Goal: Transaction & Acquisition: Purchase product/service

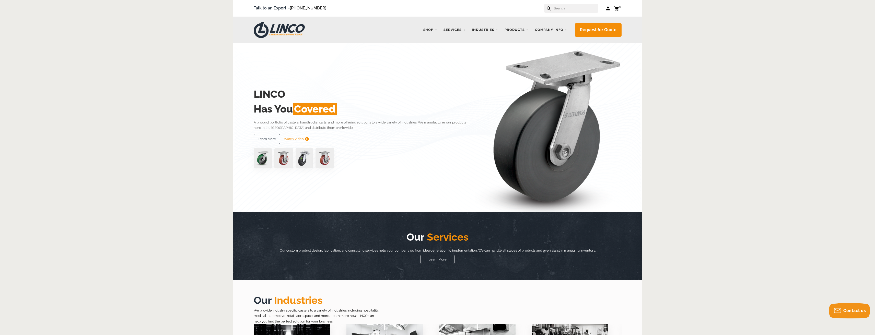
click at [562, 9] on input "text" at bounding box center [575, 8] width 45 height 9
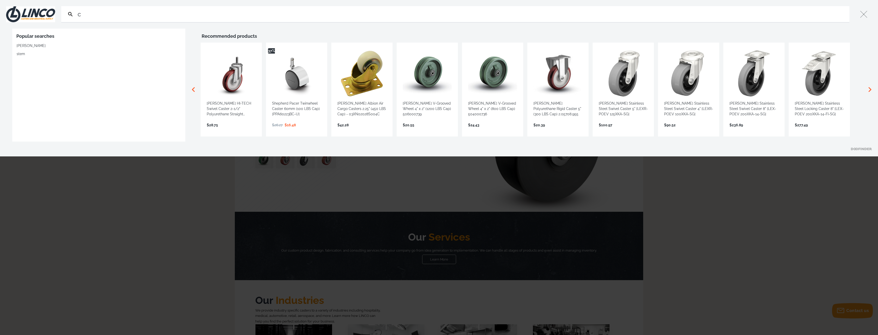
type input "cw"
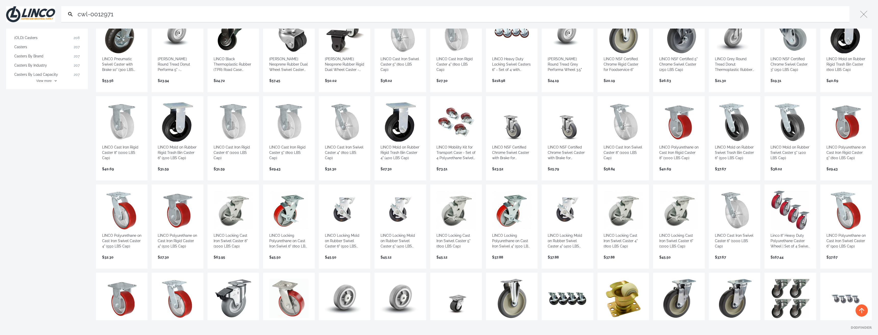
scroll to position [255, 0]
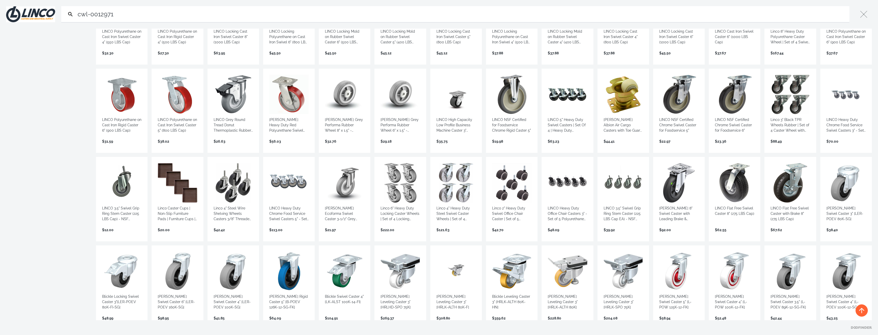
scroll to position [409, 0]
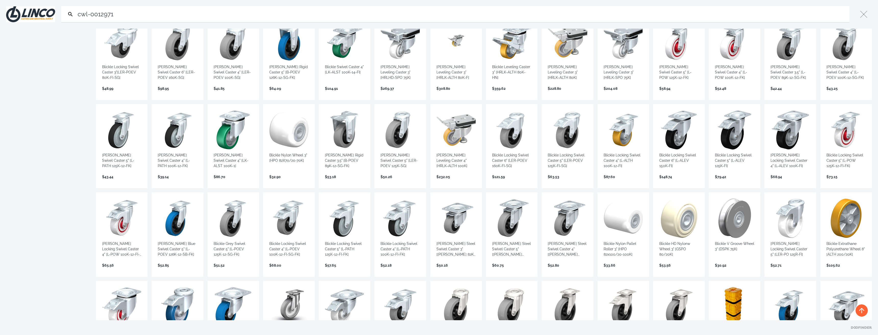
scroll to position [230, 0]
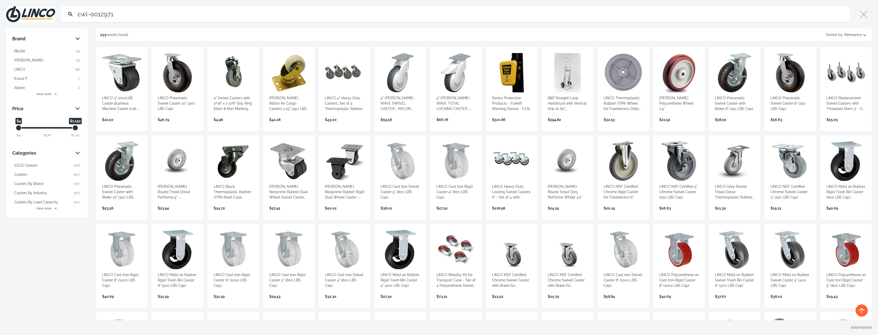
type input "cwl-0012971"
click at [54, 94] on button "View more" at bounding box center [46, 94] width 69 height 5
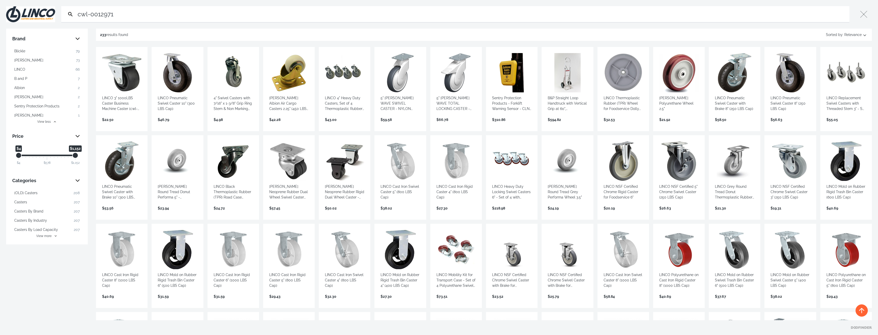
click at [24, 59] on span "Colson" at bounding box center [28, 60] width 29 height 5
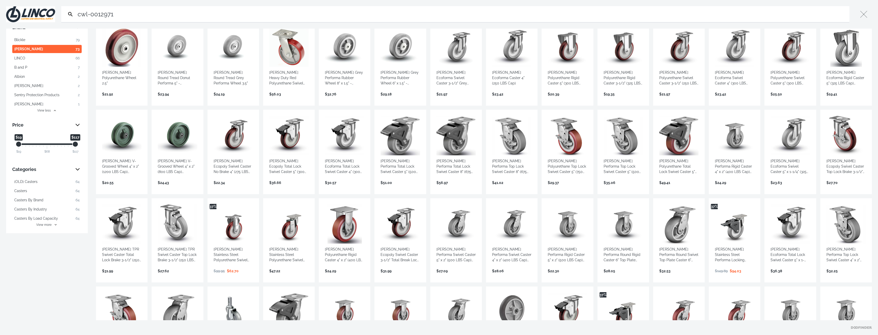
scroll to position [179, 0]
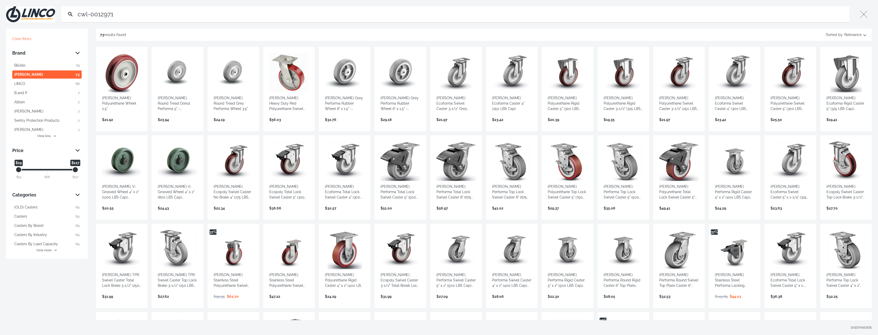
click at [43, 253] on span "View more" at bounding box center [43, 250] width 15 height 5
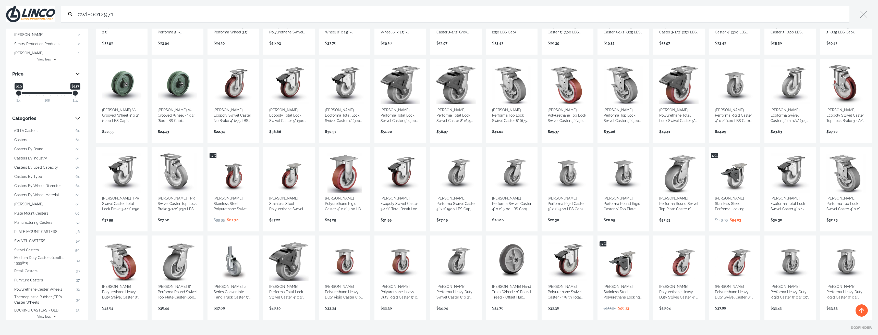
scroll to position [102, 0]
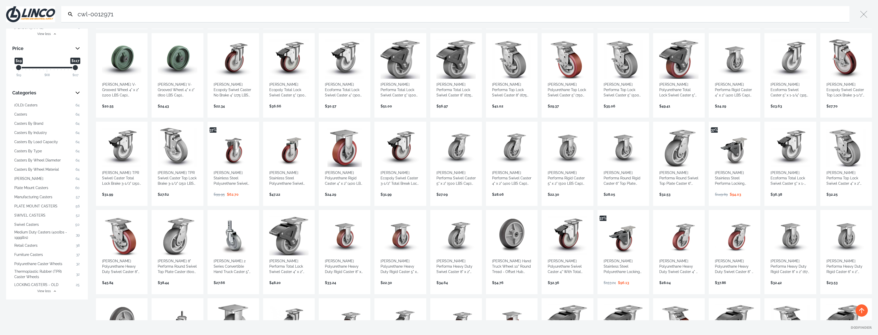
click at [40, 286] on span "LOCKING CASTERS - OLD" at bounding box center [36, 284] width 44 height 5
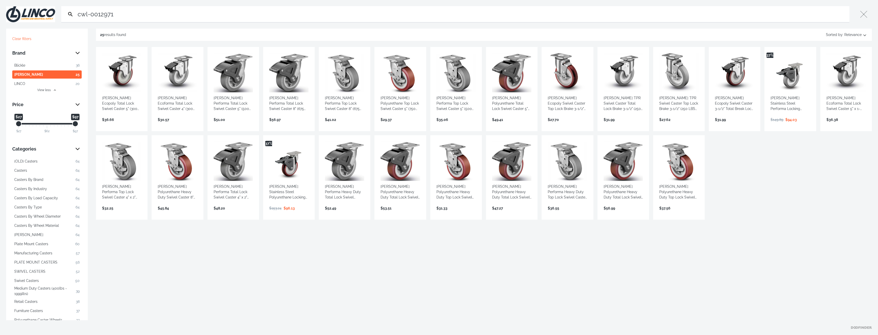
scroll to position [45, 0]
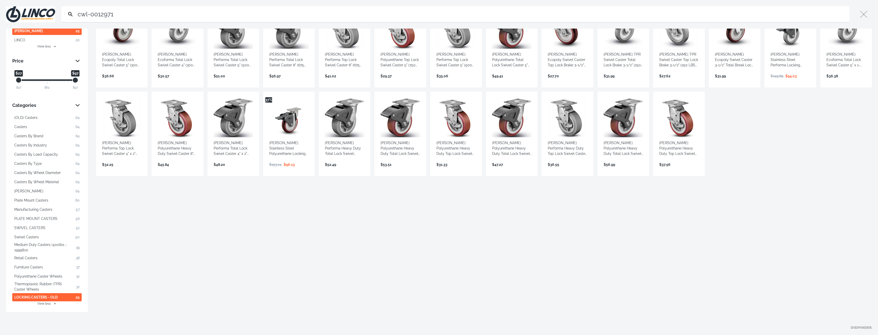
click at [23, 285] on span "Thermoplastic Rubber (TPR) Caster Wheels" at bounding box center [43, 287] width 59 height 11
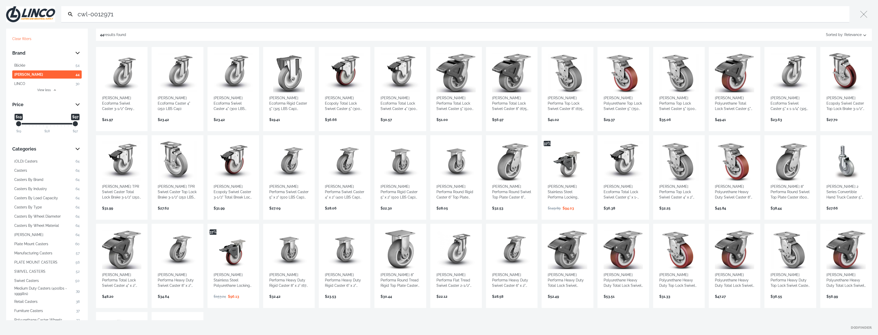
drag, startPoint x: 75, startPoint y: 125, endPoint x: 99, endPoint y: 126, distance: 24.3
click at [100, 126] on div "Clear filters Brand Blickle 54 Colson 44 LINCO 30 View less Price $19 $19 $97 $…" at bounding box center [439, 175] width 878 height 292
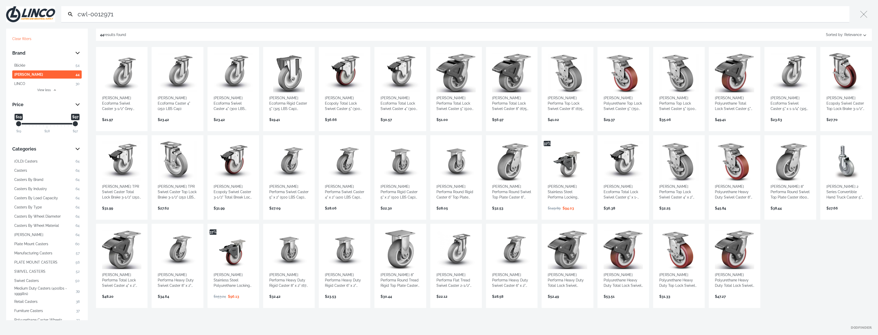
click at [79, 107] on div "Price" at bounding box center [46, 105] width 69 height 8
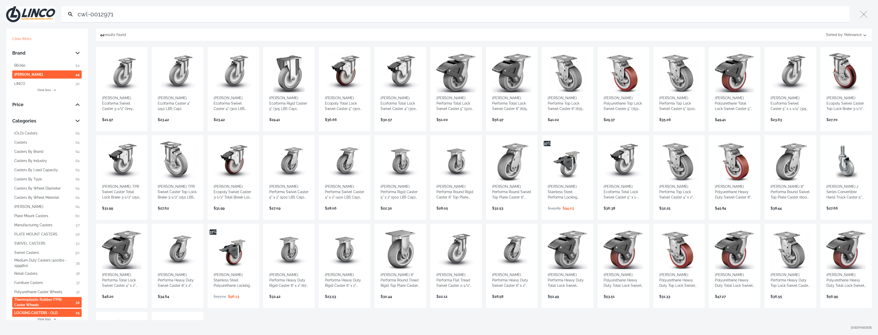
click at [78, 107] on div "Price" at bounding box center [46, 105] width 69 height 8
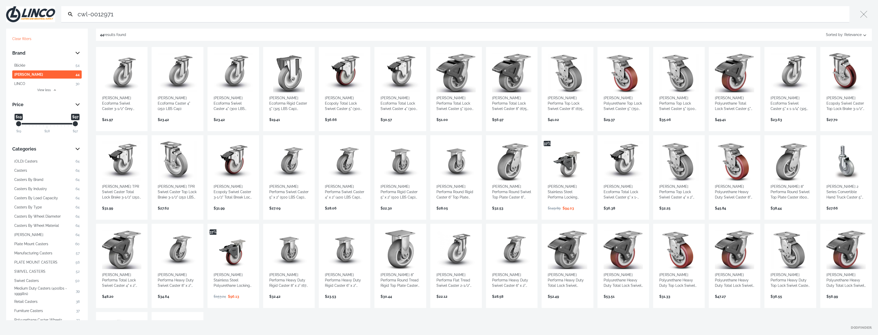
click at [19, 74] on span "Colson" at bounding box center [28, 74] width 29 height 5
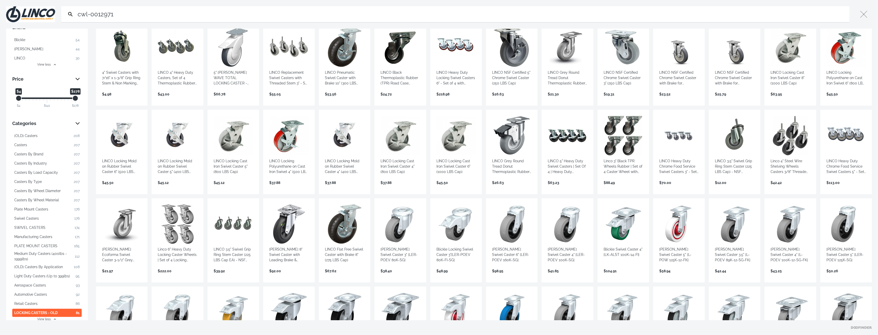
scroll to position [153, 0]
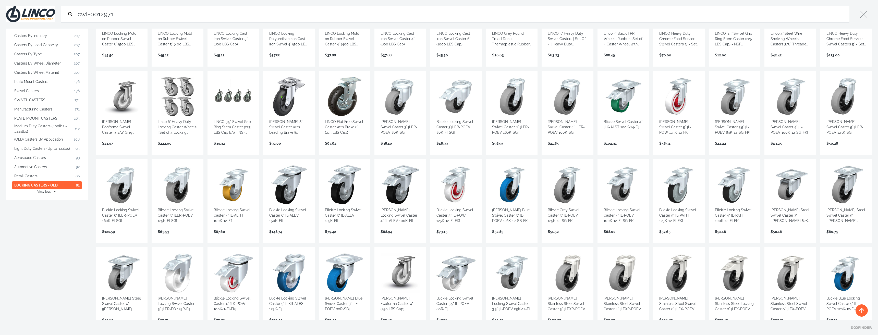
scroll to position [255, 0]
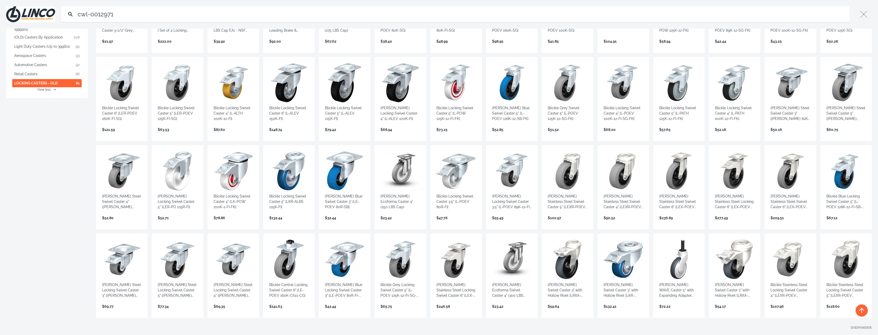
click at [56, 91] on button "View less" at bounding box center [46, 89] width 69 height 5
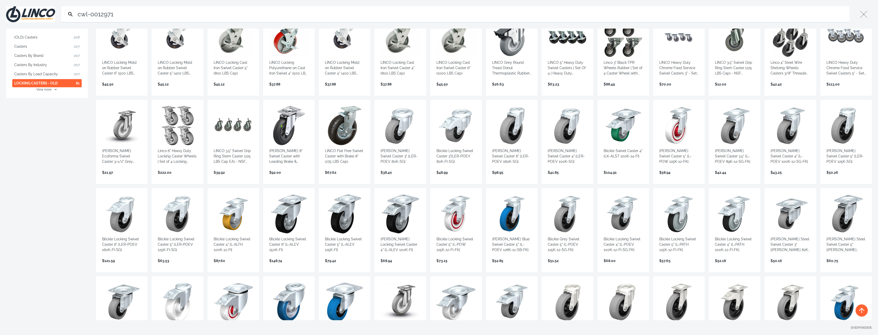
scroll to position [0, 0]
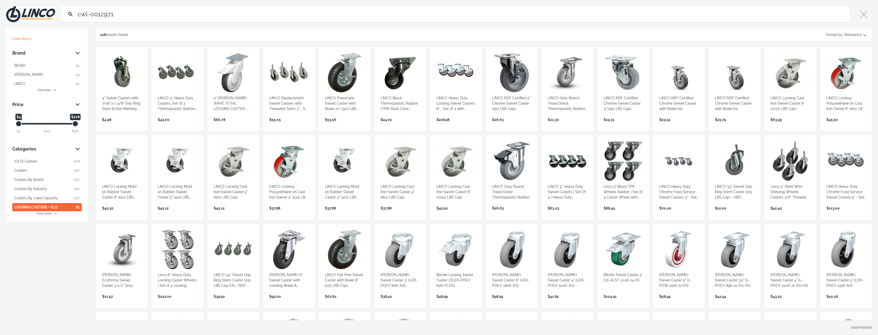
click at [27, 164] on span "(OLD) Casters" at bounding box center [25, 161] width 23 height 5
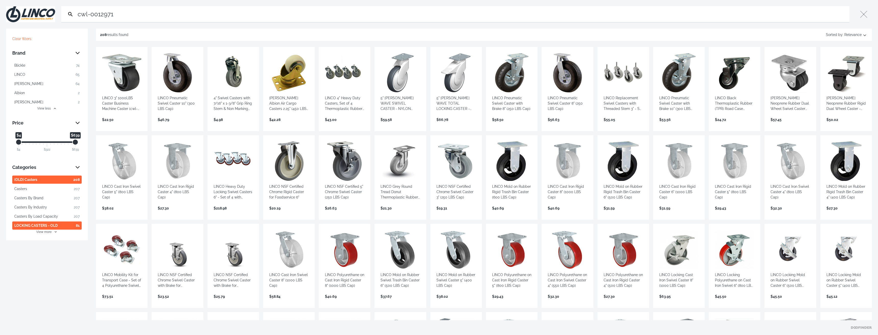
click at [35, 190] on button "Casters 207" at bounding box center [46, 189] width 69 height 8
click at [30, 198] on span "Casters By Brand" at bounding box center [28, 198] width 29 height 5
click at [30, 181] on span "(OLD) Casters" at bounding box center [25, 179] width 23 height 5
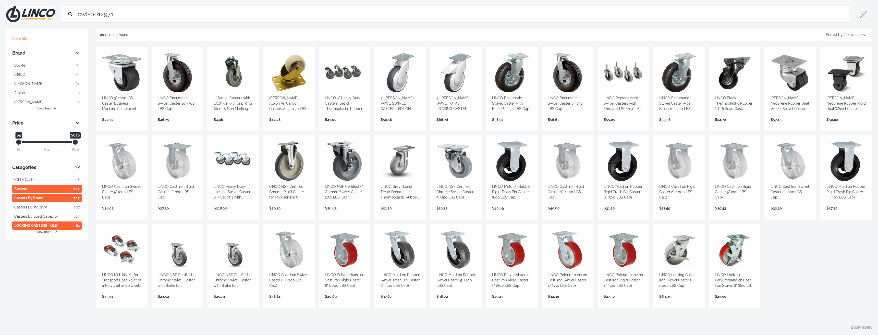
click at [27, 190] on span "Casters" at bounding box center [20, 188] width 13 height 5
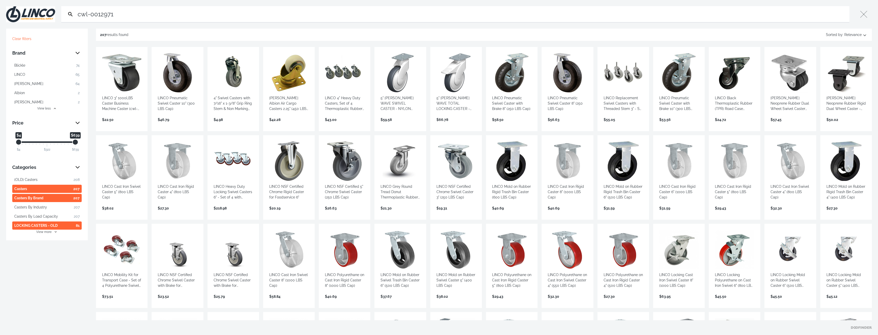
click at [27, 200] on span "Casters By Brand" at bounding box center [28, 198] width 29 height 5
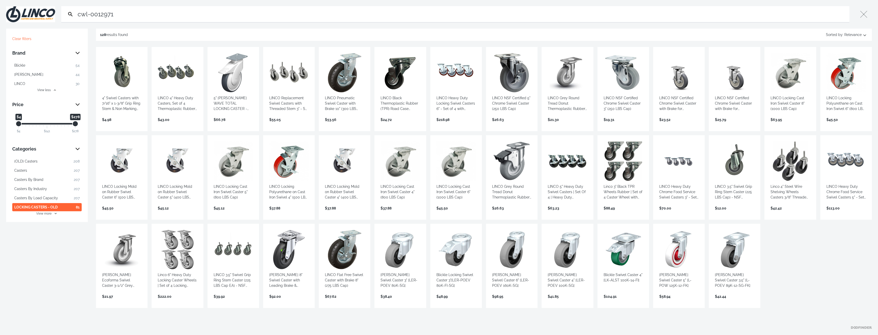
click at [35, 226] on div "Clear filters Brand Blickle 54 Colson 44 LINCO 30 View less Price $4 $4 $278 $2…" at bounding box center [439, 175] width 878 height 292
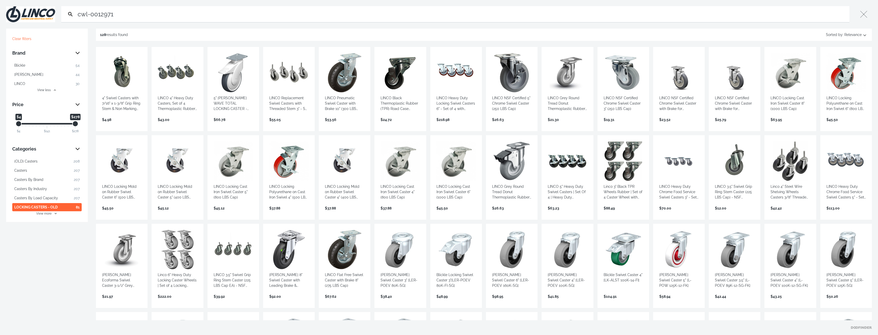
click at [33, 210] on span "LOCKING CASTERS - OLD" at bounding box center [35, 207] width 43 height 5
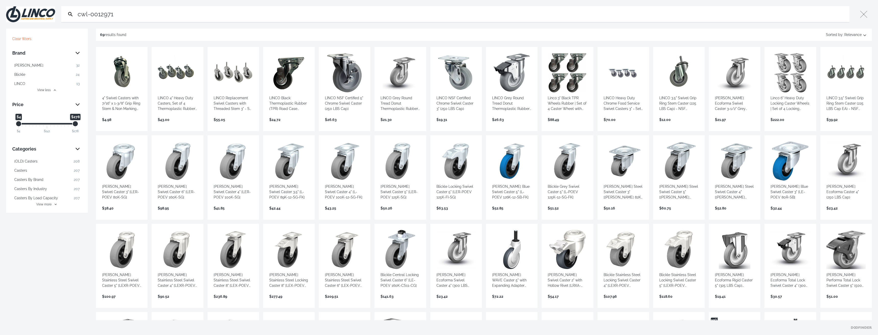
click at [52, 207] on button "View more" at bounding box center [46, 204] width 69 height 5
click at [77, 151] on div "Categories" at bounding box center [46, 149] width 69 height 8
click at [16, 51] on span "Brand" at bounding box center [41, 53] width 59 height 8
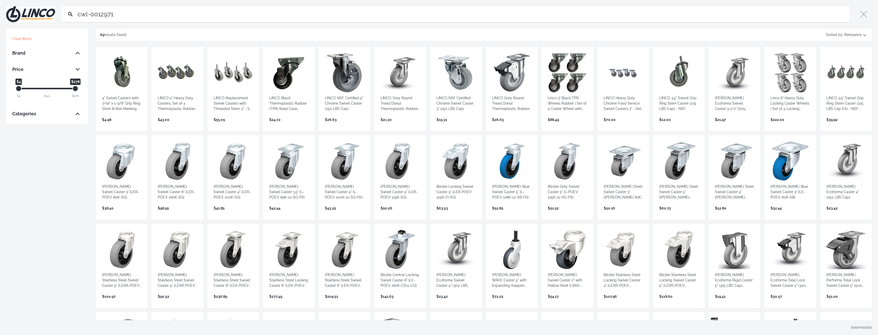
click at [19, 55] on span "Brand" at bounding box center [41, 53] width 59 height 8
click at [19, 64] on span "Colson" at bounding box center [28, 65] width 29 height 5
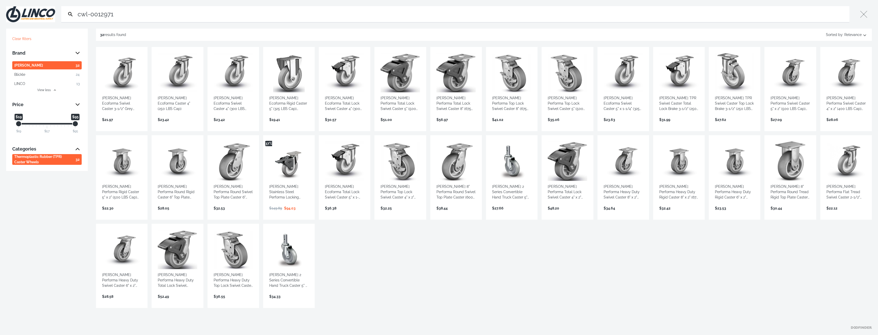
drag, startPoint x: 118, startPoint y: 17, endPoint x: 51, endPoint y: 14, distance: 67.7
click at [51, 14] on div "cwl-0012971 Search Submit Close" at bounding box center [439, 14] width 878 height 29
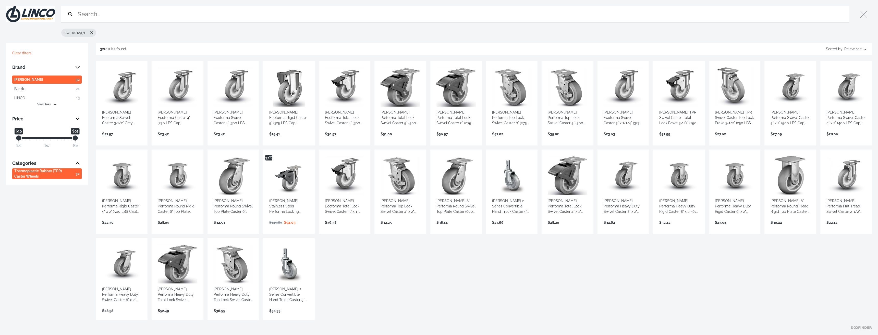
click at [30, 13] on img at bounding box center [30, 14] width 49 height 16
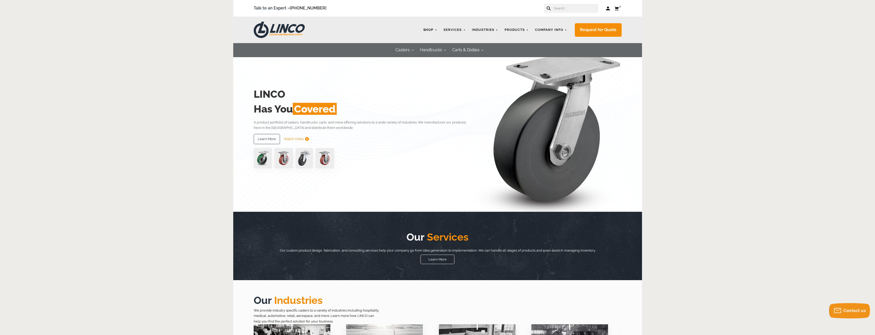
click at [429, 29] on link "Shop" at bounding box center [430, 30] width 19 height 10
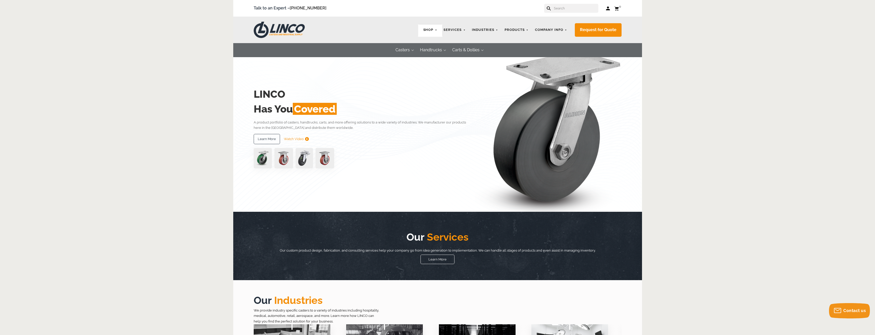
click at [437, 27] on link "Shop" at bounding box center [430, 30] width 19 height 10
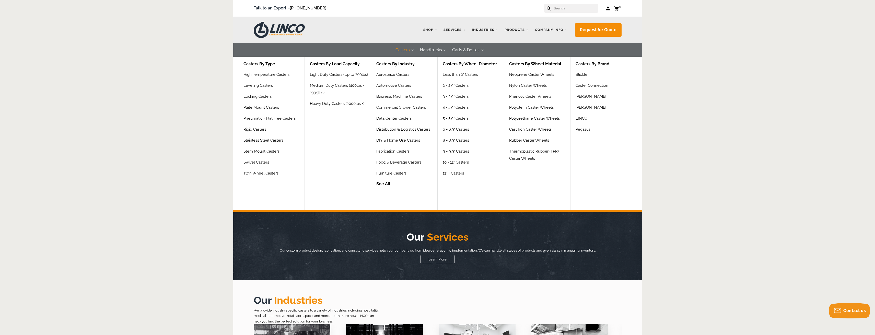
click at [412, 52] on button "Casters" at bounding box center [402, 50] width 25 height 14
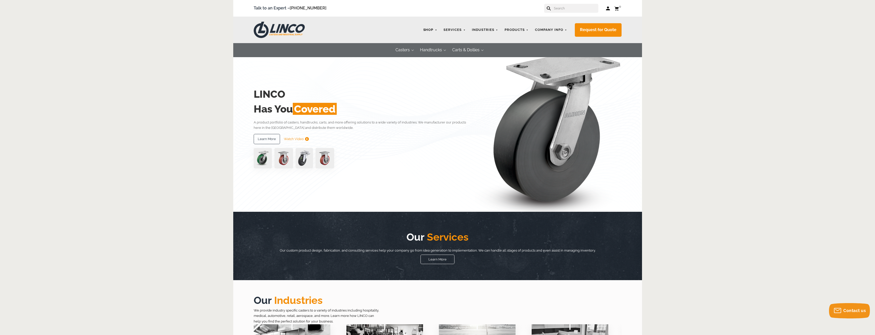
click at [438, 30] on link "Shop" at bounding box center [430, 30] width 19 height 10
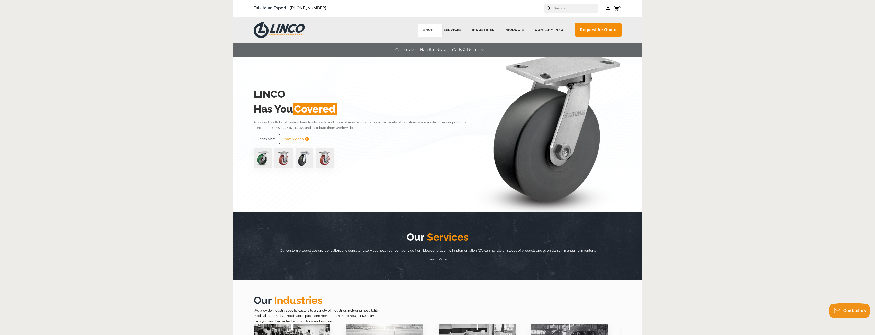
click at [433, 29] on link "Shop" at bounding box center [430, 30] width 19 height 10
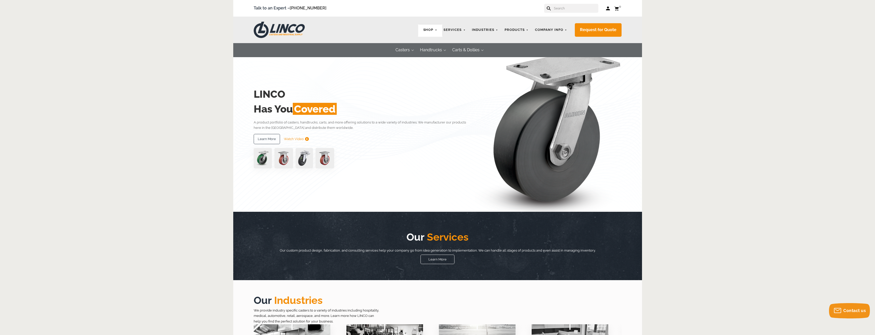
click at [436, 31] on link "Shop" at bounding box center [430, 30] width 19 height 10
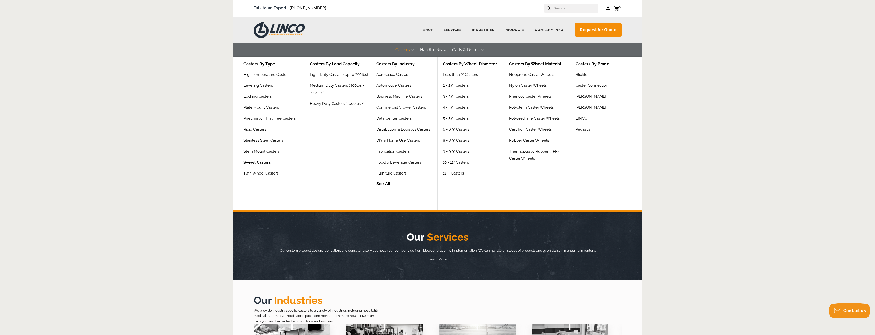
click at [262, 165] on link "Swivel Casters" at bounding box center [256, 164] width 27 height 11
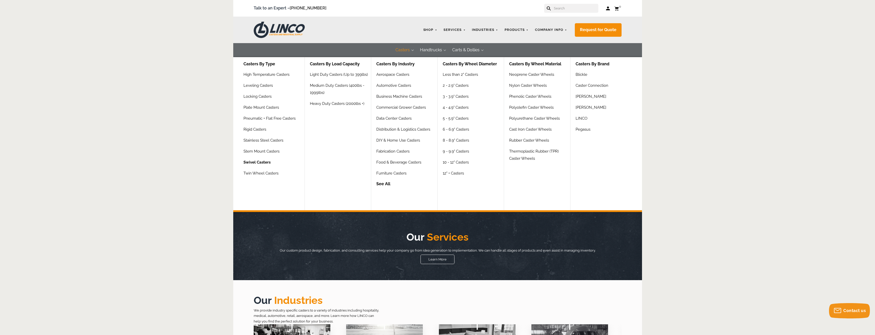
click at [261, 162] on link "Swivel Casters" at bounding box center [256, 164] width 27 height 11
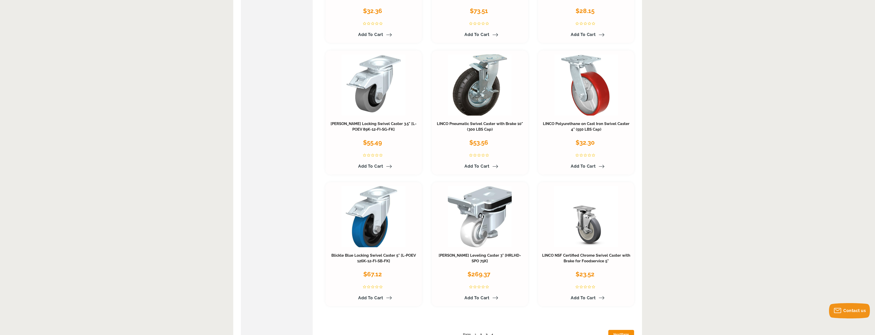
scroll to position [2579, 0]
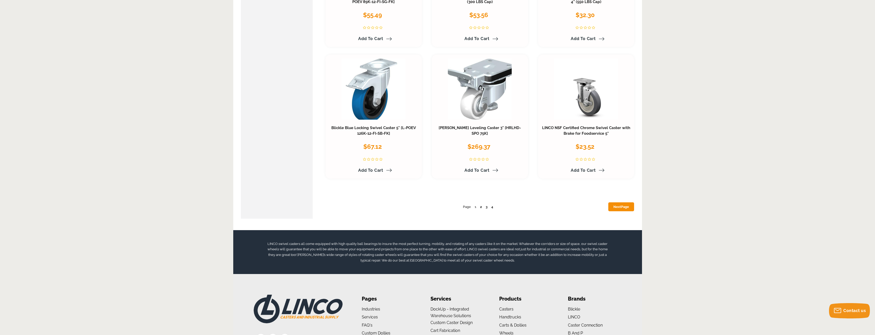
click at [480, 205] on link "2" at bounding box center [481, 207] width 2 height 4
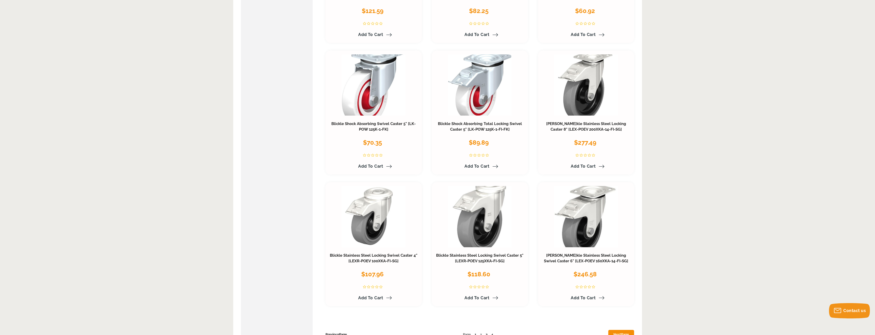
scroll to position [2604, 0]
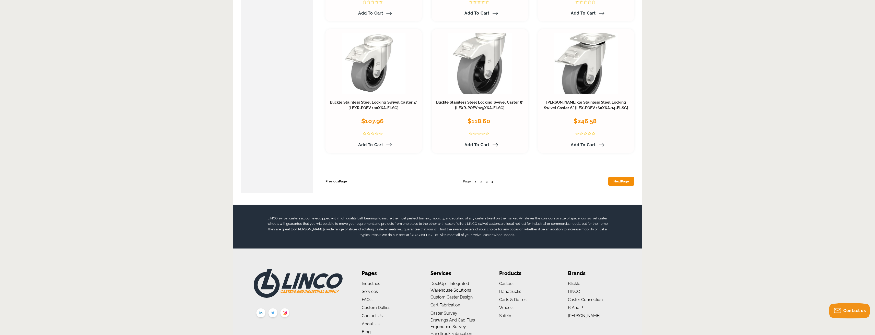
click at [485, 179] on link "3" at bounding box center [486, 181] width 2 height 4
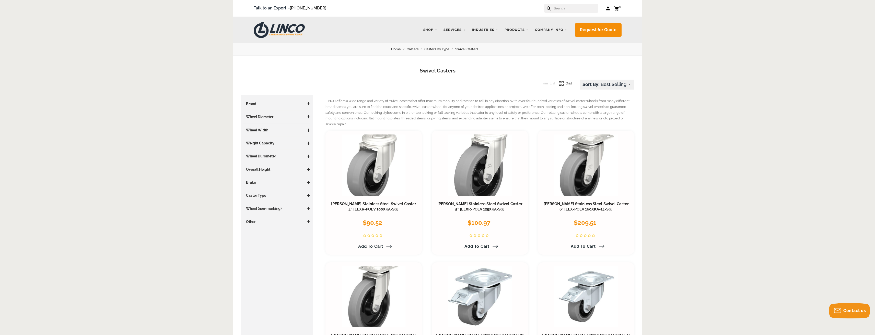
click at [589, 9] on input "text" at bounding box center [575, 8] width 45 height 9
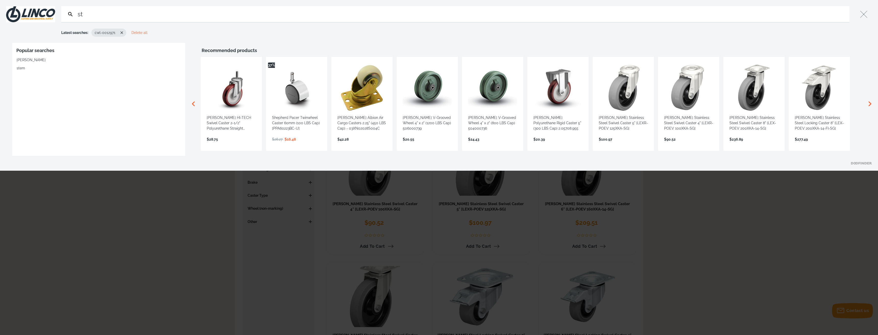
type input "ste"
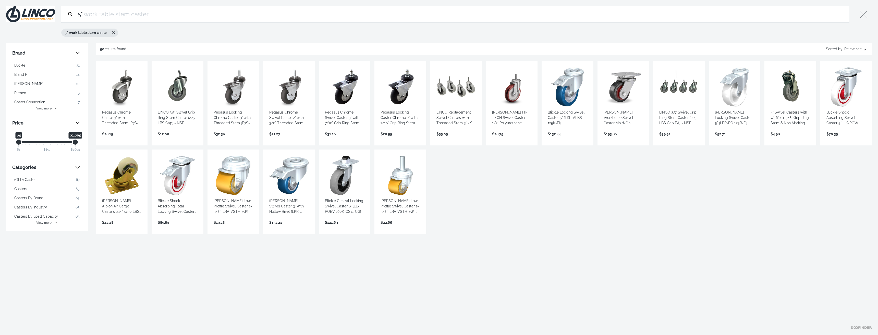
type input "5"
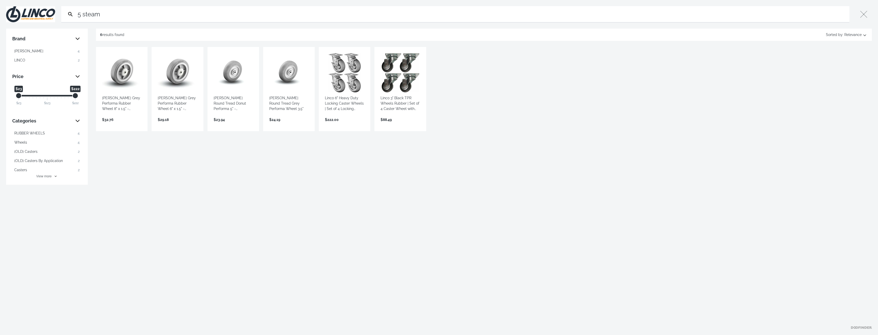
drag, startPoint x: 102, startPoint y: 12, endPoint x: 37, endPoint y: 5, distance: 65.4
click at [39, 4] on div "5 steam Search Submit Close" at bounding box center [439, 14] width 878 height 29
drag, startPoint x: 101, startPoint y: 16, endPoint x: 52, endPoint y: 9, distance: 49.5
click at [53, 9] on div "perfoam Search Submit Close" at bounding box center [439, 14] width 878 height 29
drag, startPoint x: 107, startPoint y: 13, endPoint x: 57, endPoint y: 10, distance: 50.2
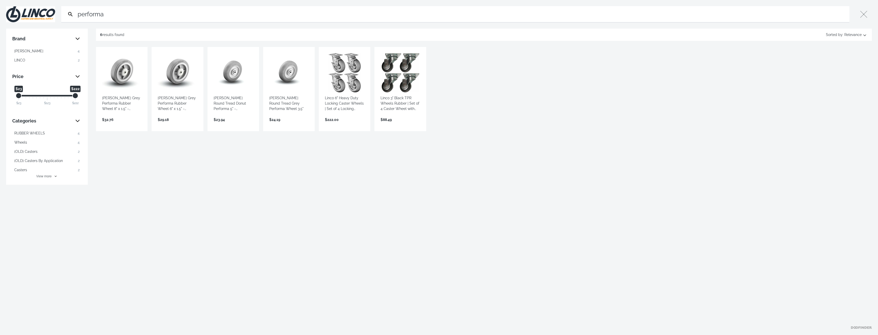
click at [57, 11] on div "performa Search Submit Close" at bounding box center [439, 14] width 878 height 29
type input "h"
drag, startPoint x: 124, startPoint y: 11, endPoint x: 39, endPoint y: 9, distance: 85.0
click at [49, 10] on div "wheel performa Search Submit Close" at bounding box center [439, 14] width 878 height 29
drag, startPoint x: 99, startPoint y: 14, endPoint x: 62, endPoint y: 8, distance: 36.6
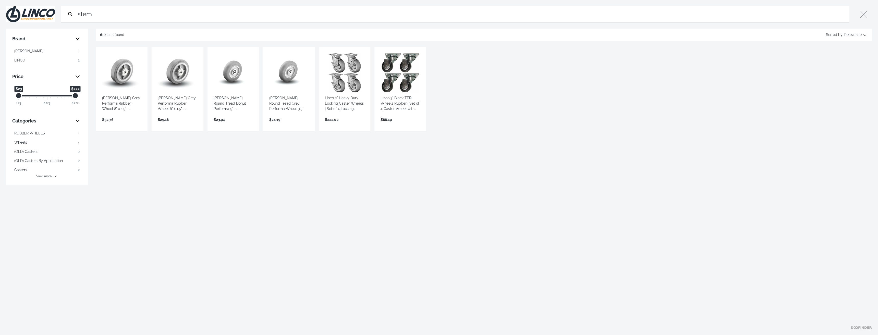
click at [63, 8] on form "stem Search Submit" at bounding box center [455, 14] width 788 height 16
type input "swivel"
click at [865, 15] on button "Close" at bounding box center [864, 14] width 16 height 16
click at [104, 16] on input "swivel" at bounding box center [462, 14] width 771 height 16
drag, startPoint x: 103, startPoint y: 16, endPoint x: 40, endPoint y: 7, distance: 63.1
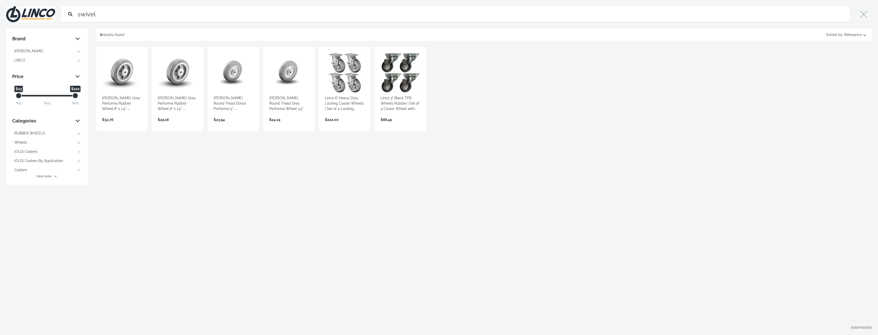
click at [40, 7] on div "swivel Search Submit Close" at bounding box center [439, 14] width 878 height 29
